Goal: Communication & Community: Share content

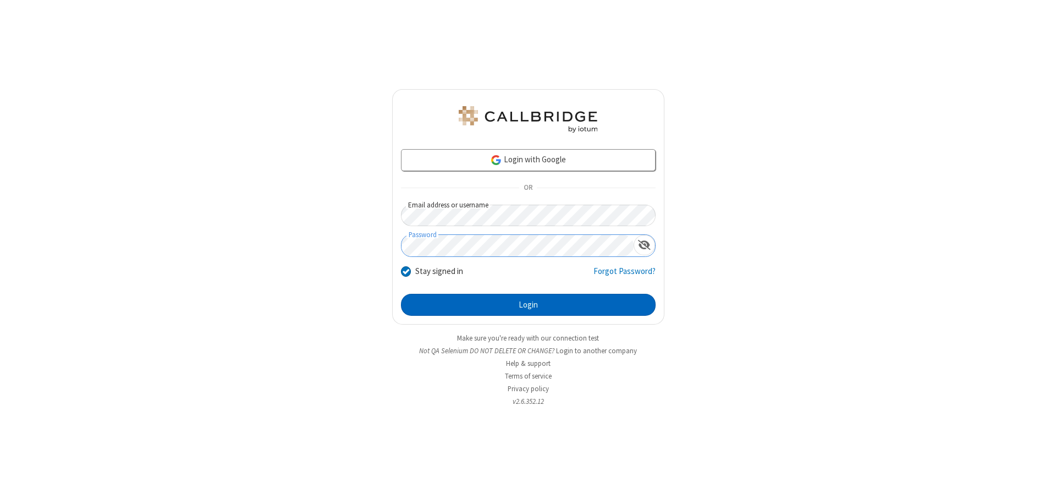
click at [528, 305] on button "Login" at bounding box center [528, 305] width 255 height 22
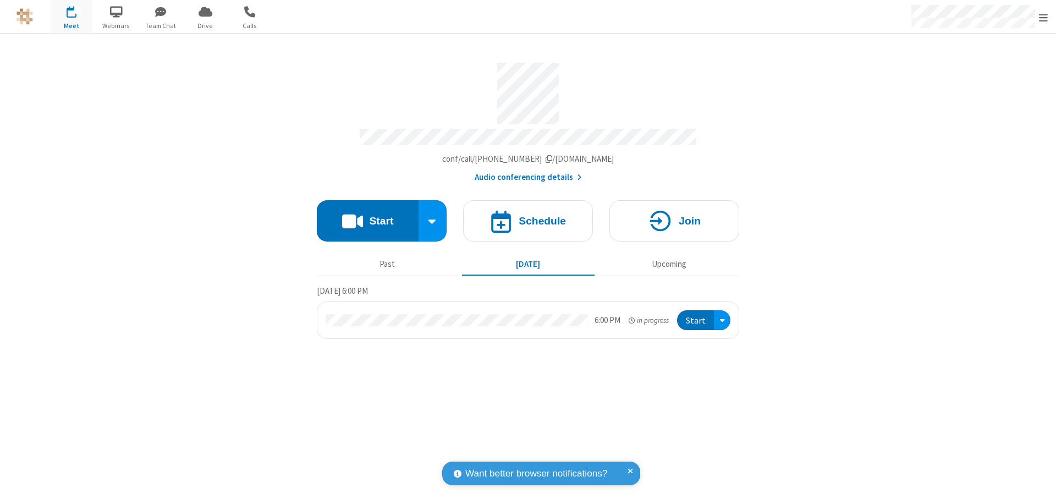
click at [367, 216] on button "Start" at bounding box center [368, 220] width 102 height 41
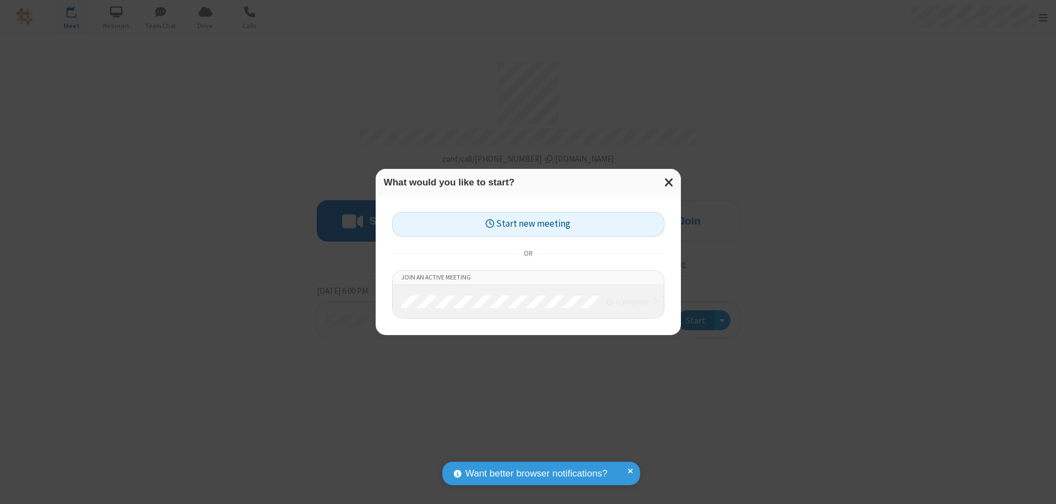
click at [528, 224] on button "Start new meeting" at bounding box center [528, 224] width 272 height 25
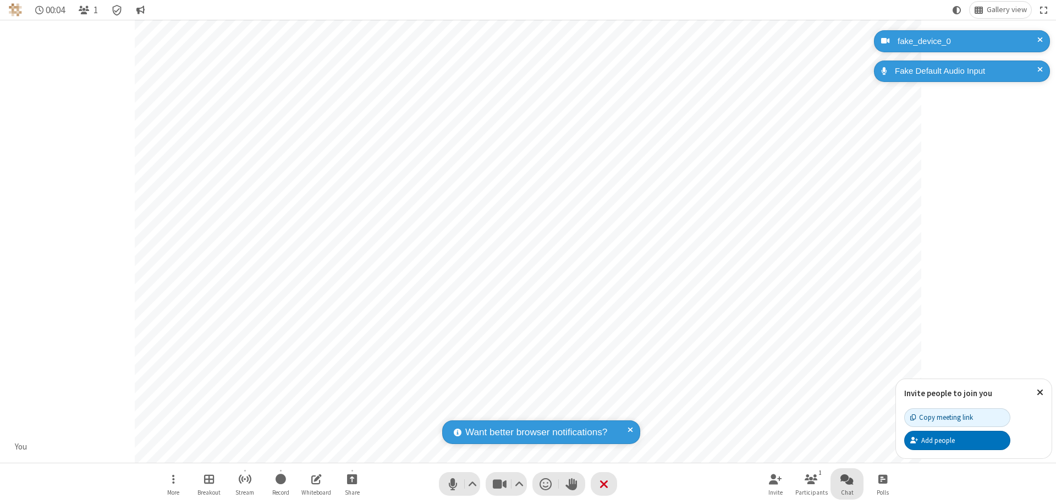
click at [847, 478] on span "Open chat" at bounding box center [846, 479] width 13 height 14
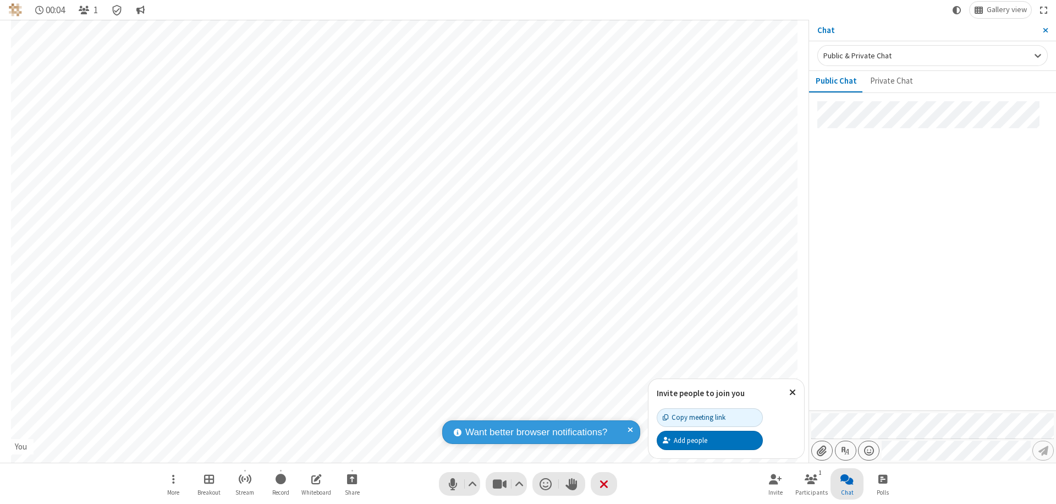
type input "C:\fakepath\doc_test.docx"
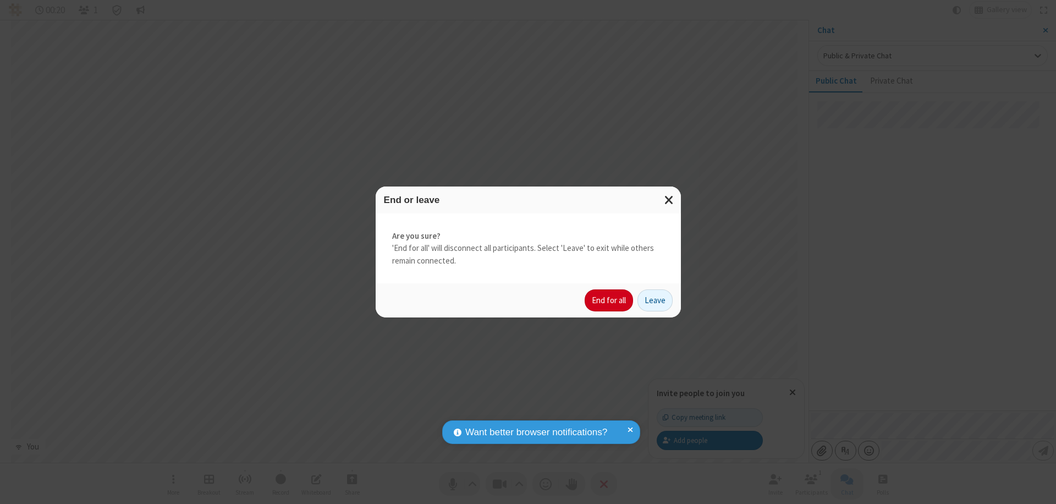
click at [609, 300] on button "End for all" at bounding box center [608, 300] width 48 height 22
